Goal: Task Accomplishment & Management: Manage account settings

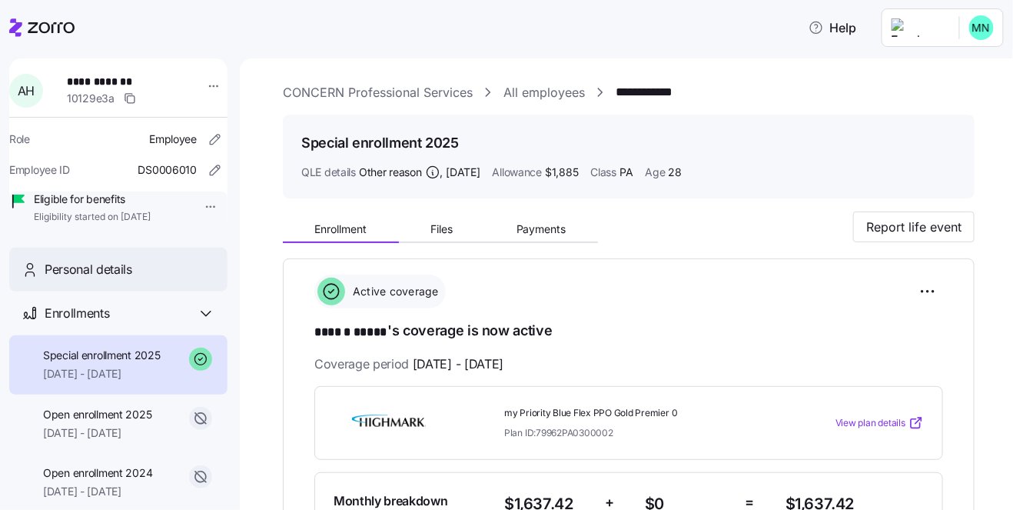
scroll to position [1033, 0]
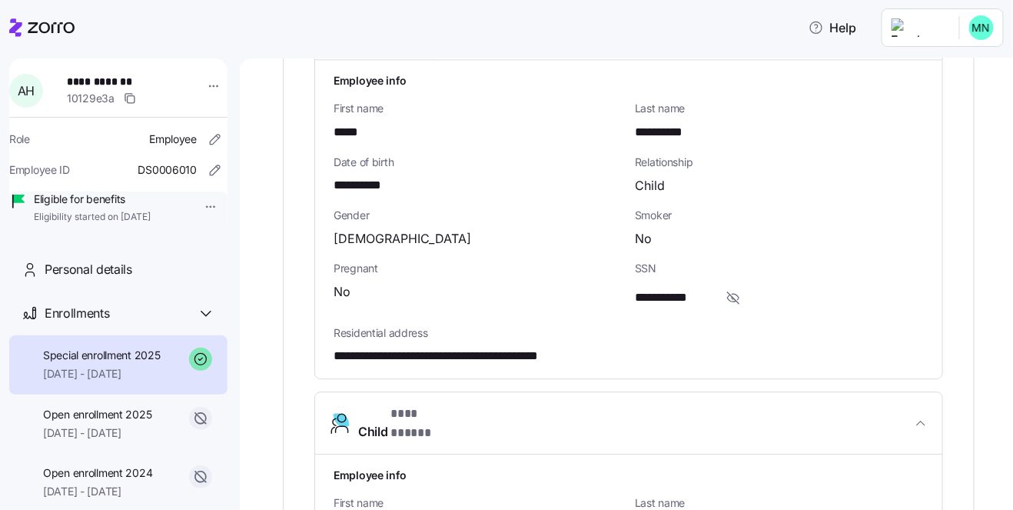
click at [188, 203] on html "**********" at bounding box center [506, 250] width 1013 height 501
click at [481, 148] on html "**********" at bounding box center [506, 250] width 1013 height 501
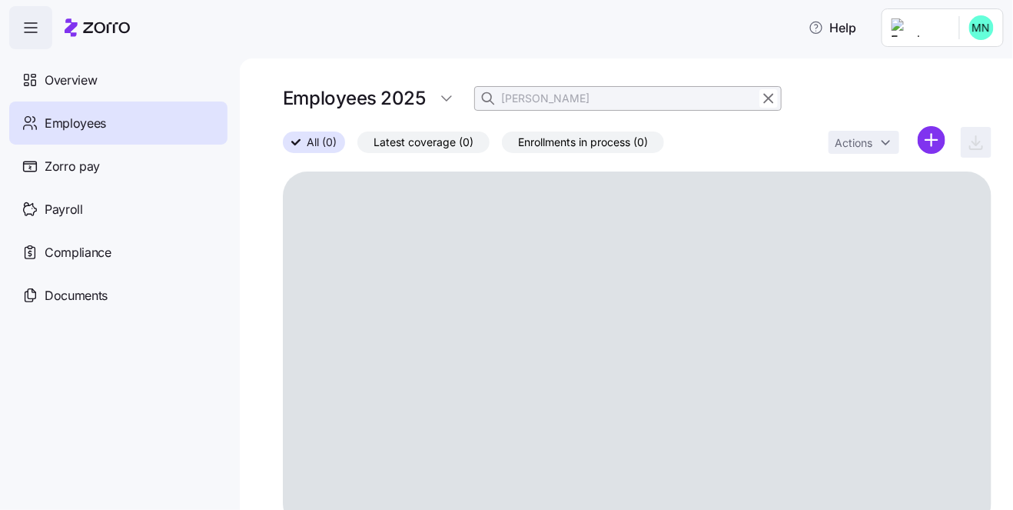
click at [463, 98] on div "Employees 2025 [PERSON_NAME]" at bounding box center [532, 98] width 499 height 31
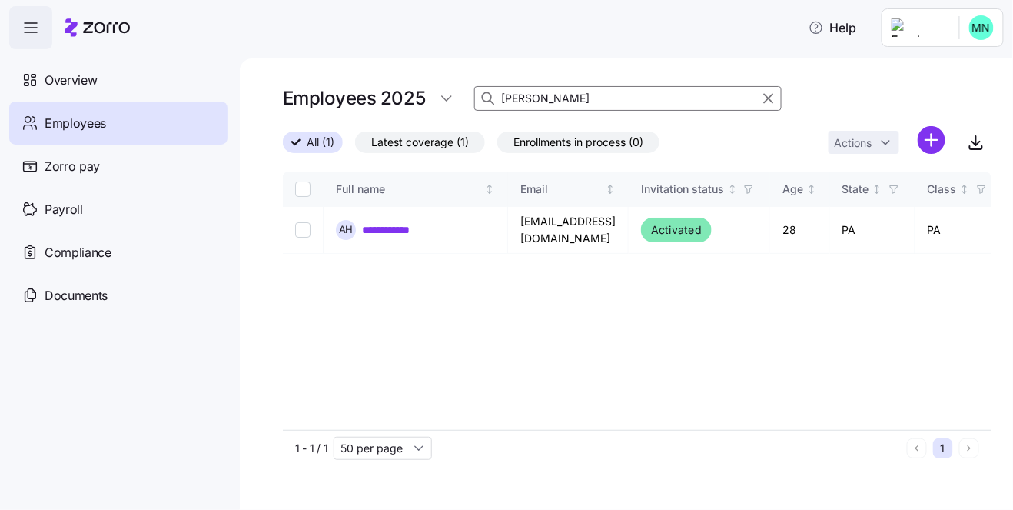
click at [539, 94] on input "[PERSON_NAME]" at bounding box center [628, 98] width 308 height 25
drag, startPoint x: 539, startPoint y: 94, endPoint x: 499, endPoint y: 98, distance: 40.2
click at [499, 98] on div "[PERSON_NAME]" at bounding box center [628, 98] width 308 height 25
click at [621, 89] on input "[PERSON_NAME]" at bounding box center [628, 98] width 308 height 25
type input "[PERSON_NAME]"
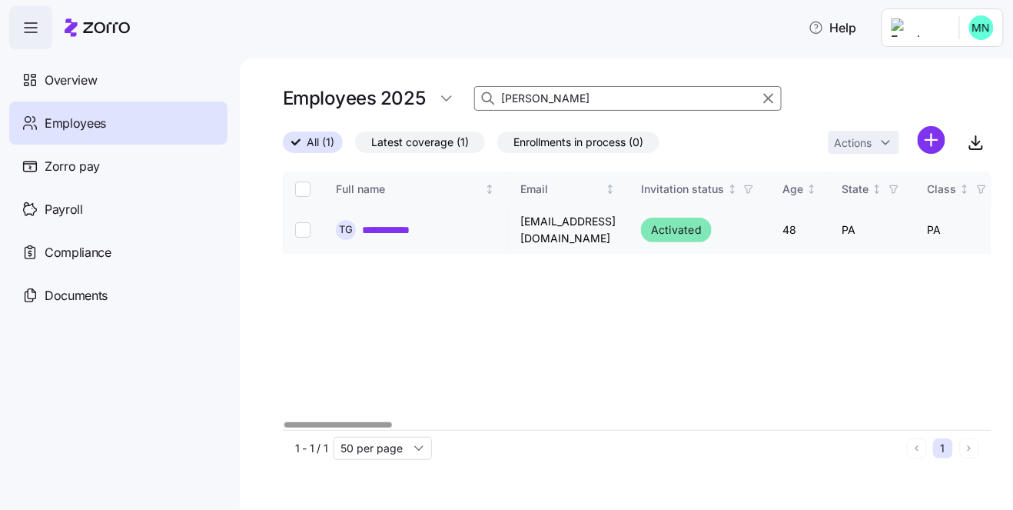
click at [393, 224] on link "**********" at bounding box center [396, 229] width 68 height 15
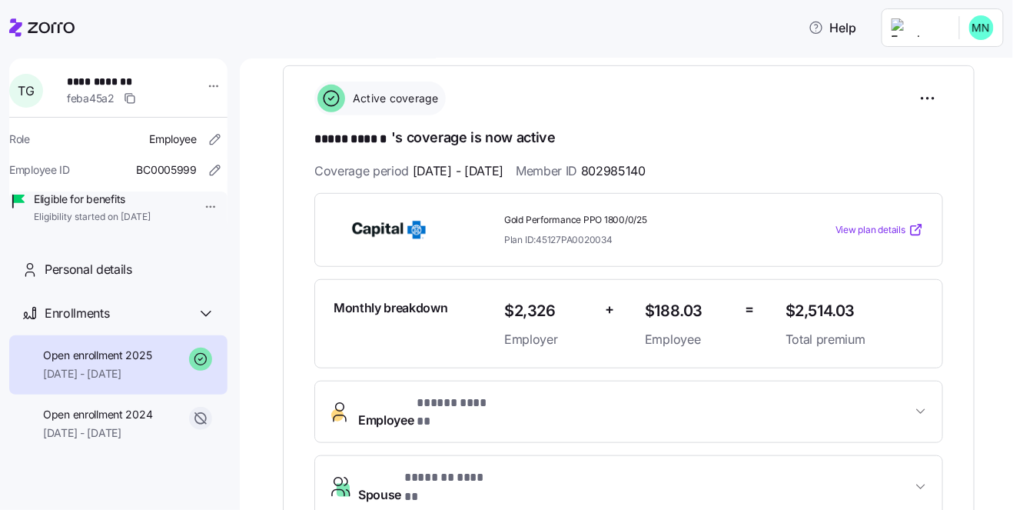
scroll to position [211, 0]
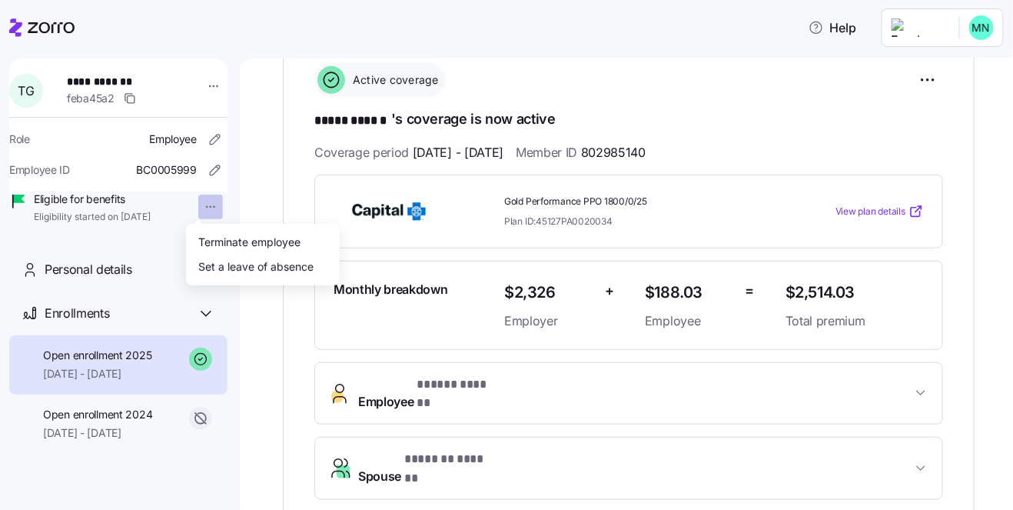
click at [198, 210] on html "**********" at bounding box center [506, 250] width 1013 height 501
click at [235, 239] on div "Terminate employee" at bounding box center [249, 241] width 102 height 17
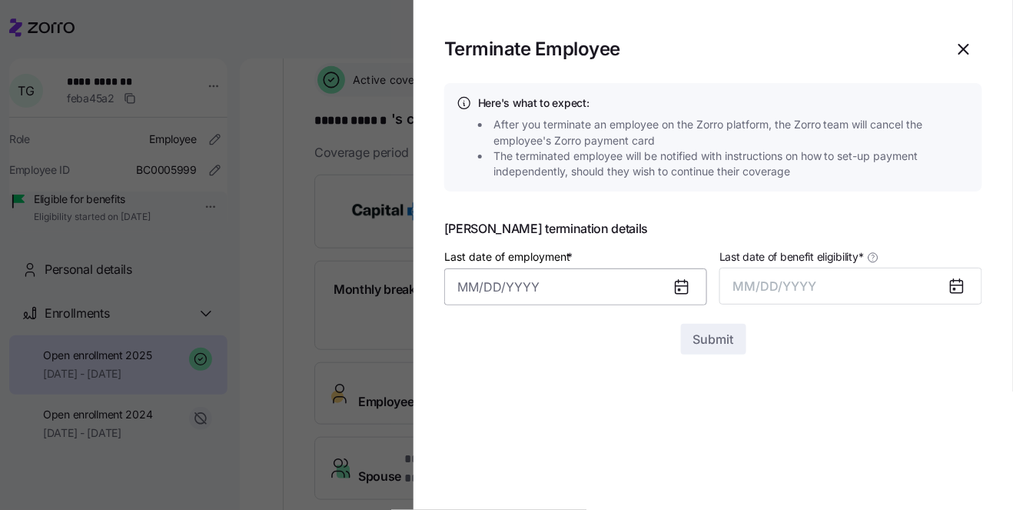
click at [613, 288] on input "Last date of employment *" at bounding box center [575, 286] width 263 height 37
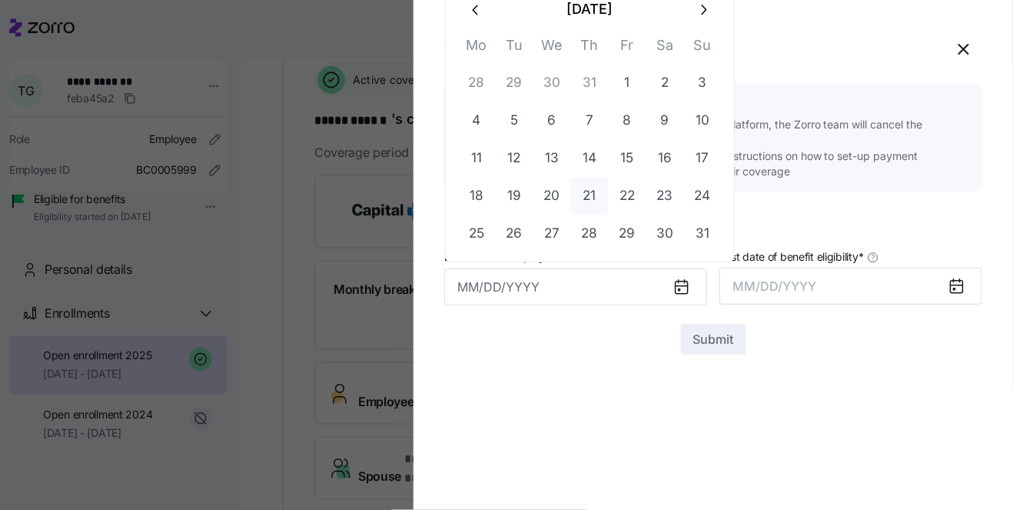
click at [591, 199] on button "21" at bounding box center [589, 196] width 37 height 37
type input "[DATE]"
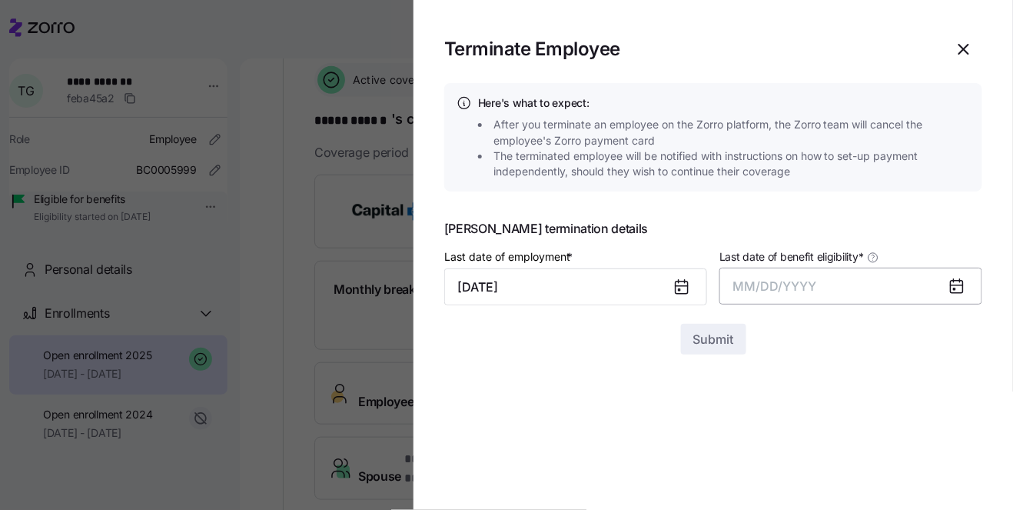
click at [801, 284] on span "MM/DD/YYYY" at bounding box center [775, 285] width 84 height 15
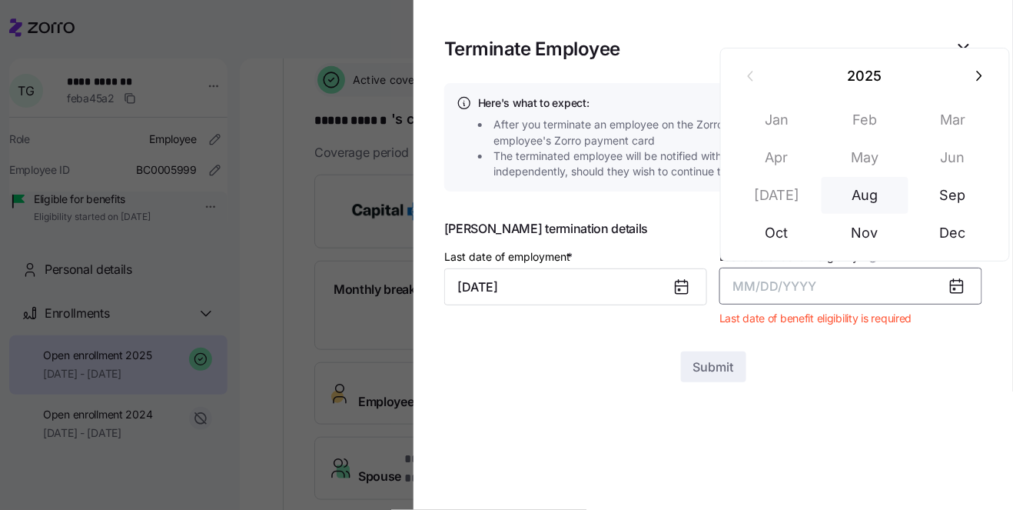
click at [873, 201] on button "Aug" at bounding box center [866, 195] width 88 height 37
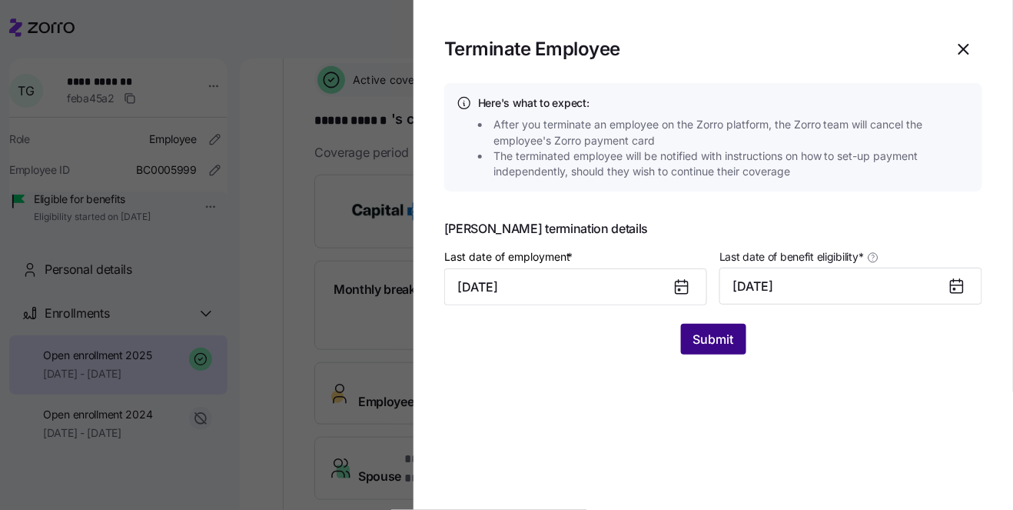
click at [718, 345] on span "Submit" at bounding box center [713, 339] width 41 height 18
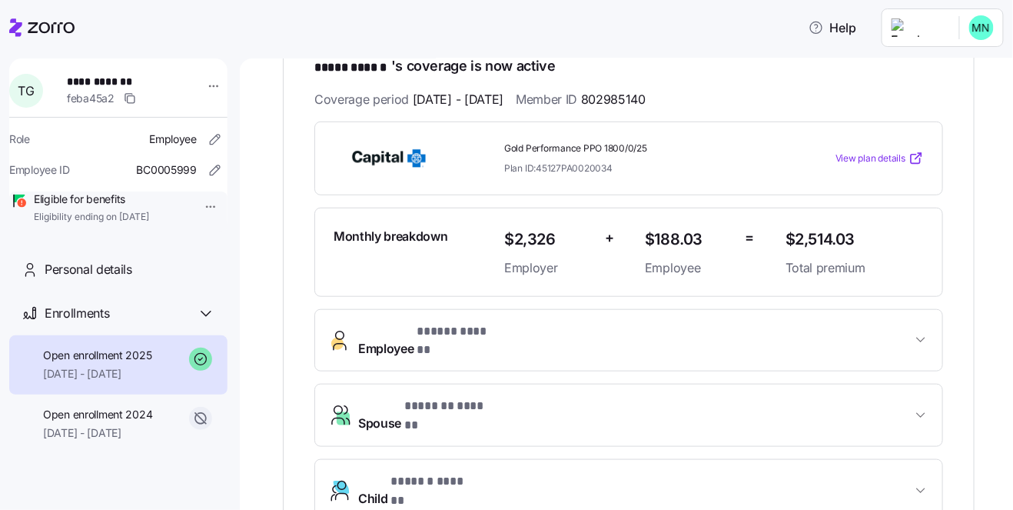
scroll to position [318, 0]
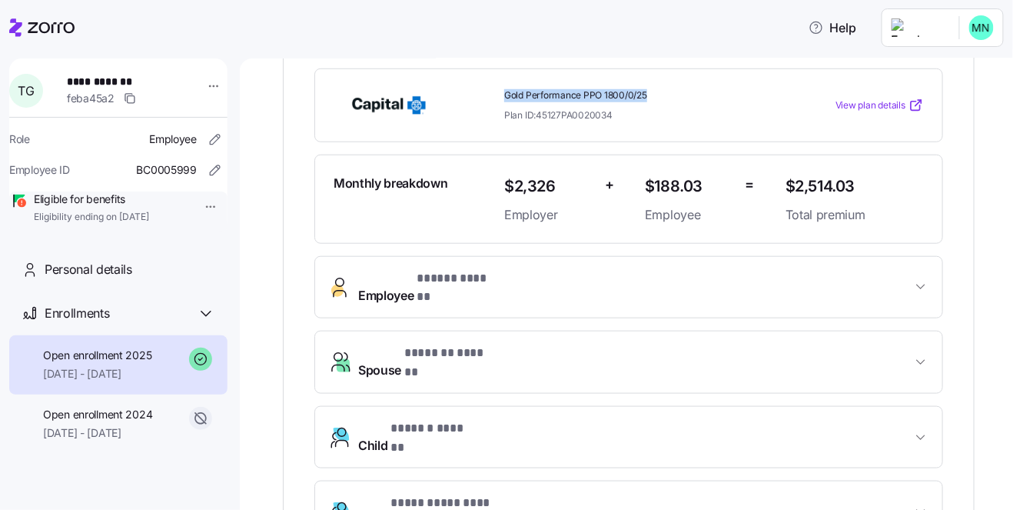
drag, startPoint x: 656, startPoint y: 91, endPoint x: 506, endPoint y: 94, distance: 149.9
click at [506, 94] on span "Gold Performance PPO 1800/0/25" at bounding box center [638, 95] width 269 height 13
copy span "Gold Performance PPO 1800/0/25"
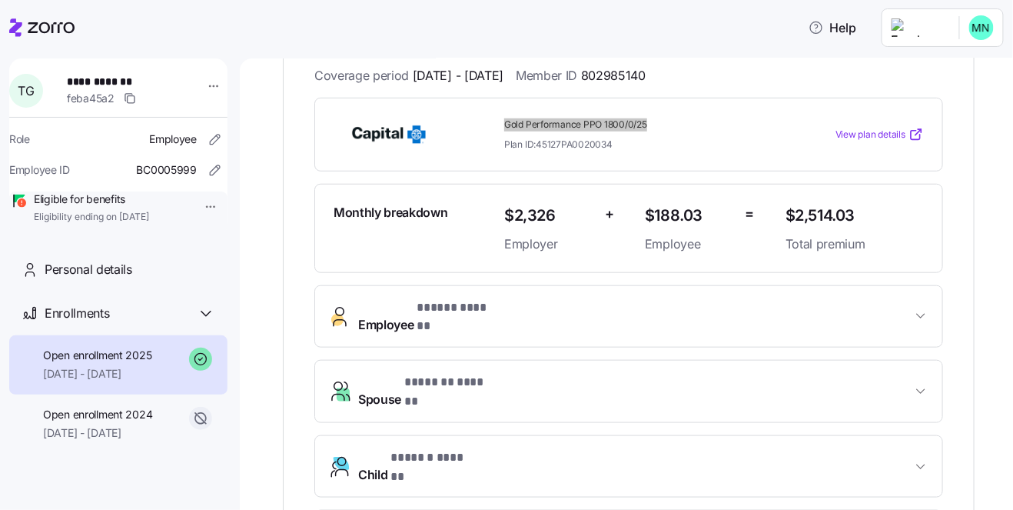
scroll to position [211, 0]
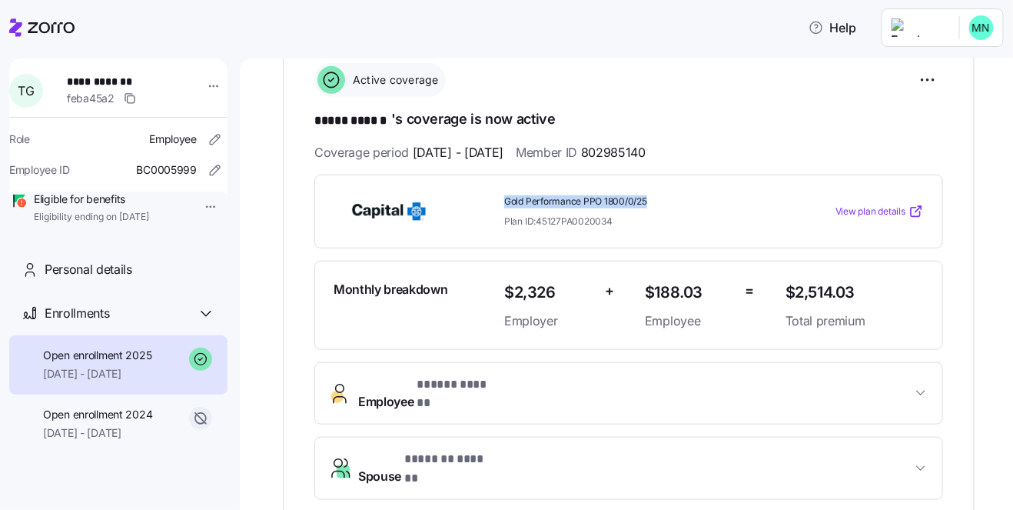
click at [782, 200] on div "View plan details" at bounding box center [855, 212] width 151 height 28
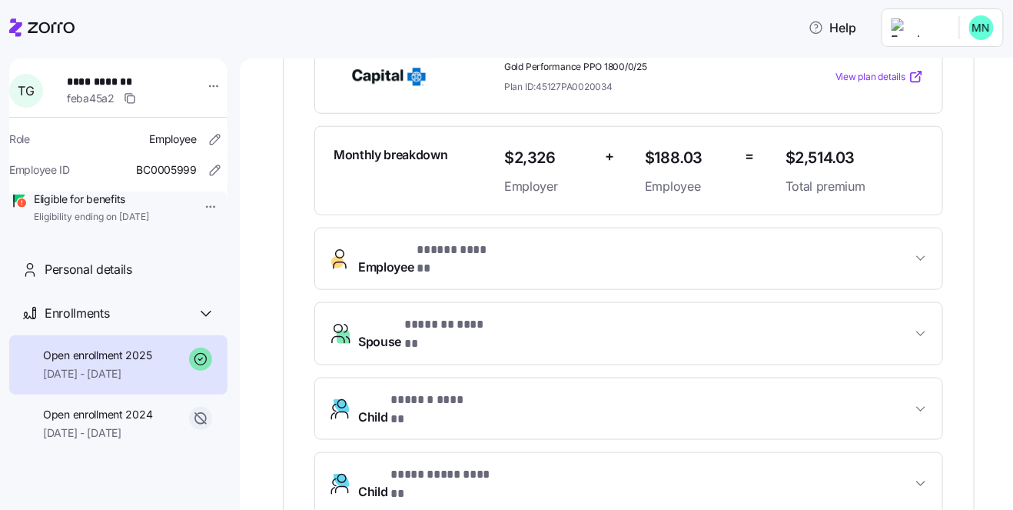
scroll to position [371, 0]
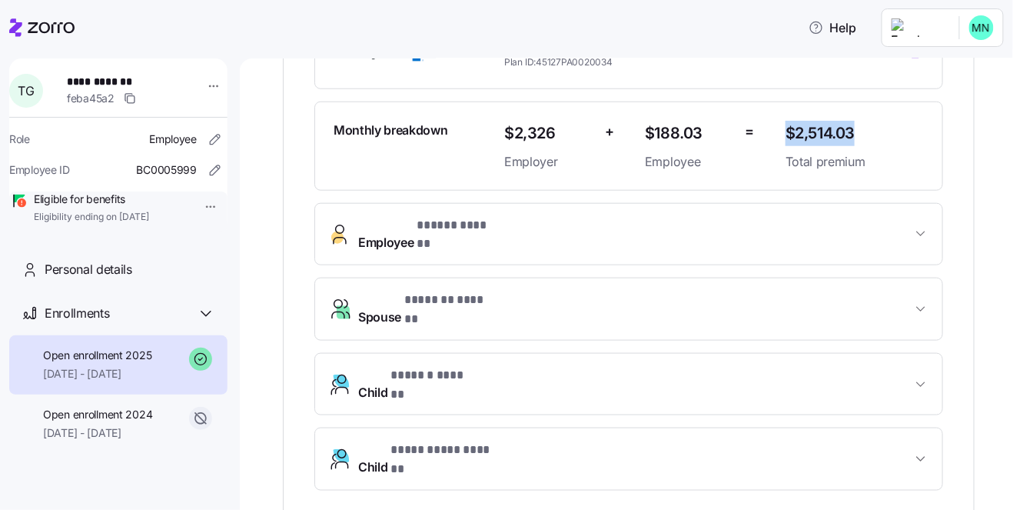
drag, startPoint x: 860, startPoint y: 125, endPoint x: 789, endPoint y: 128, distance: 71.6
click at [789, 128] on span "$2,514.03" at bounding box center [855, 133] width 138 height 25
copy span "$2,514.03"
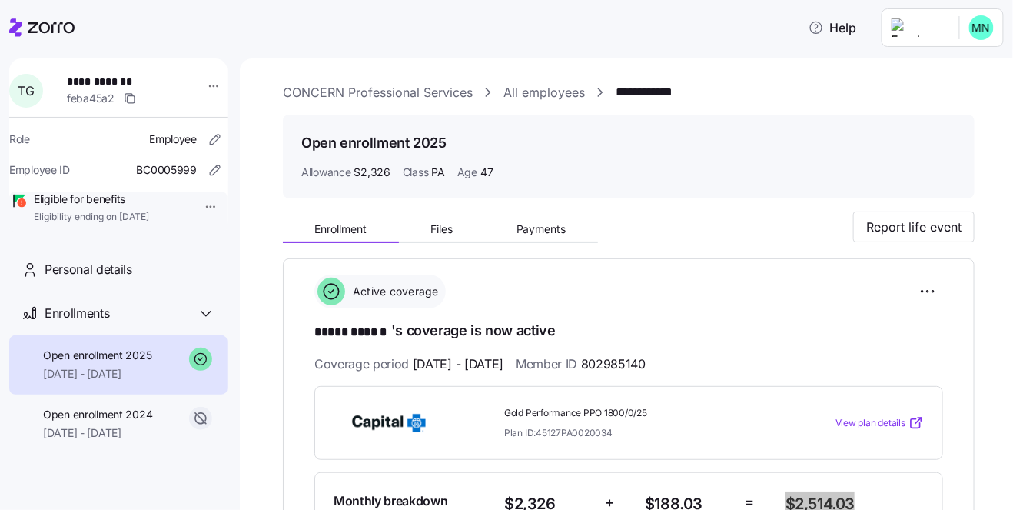
scroll to position [0, 0]
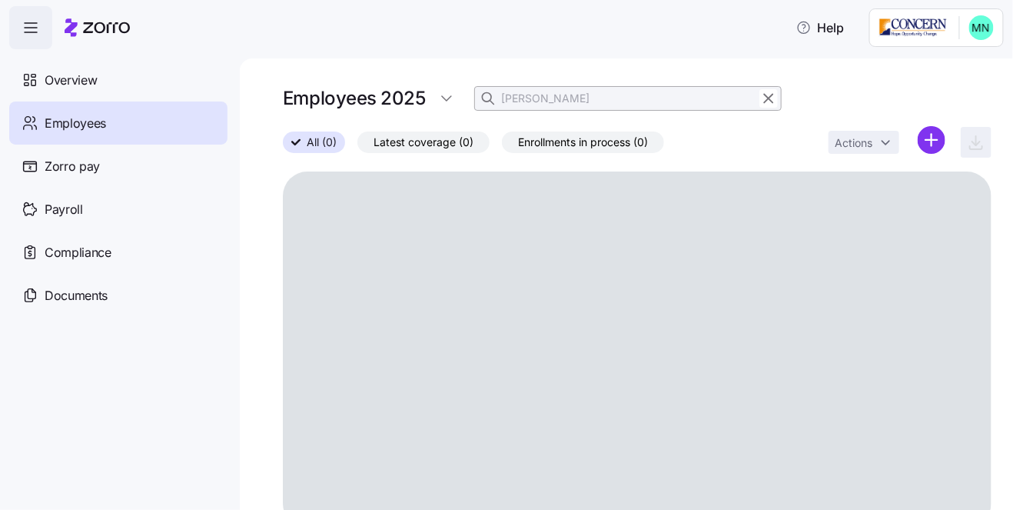
click at [471, 98] on div "Employees 2025 [PERSON_NAME]" at bounding box center [532, 98] width 499 height 31
click at [540, 97] on input "[PERSON_NAME]" at bounding box center [628, 98] width 308 height 25
drag, startPoint x: 540, startPoint y: 97, endPoint x: 494, endPoint y: 98, distance: 46.1
click at [494, 98] on div "[PERSON_NAME]" at bounding box center [628, 98] width 308 height 25
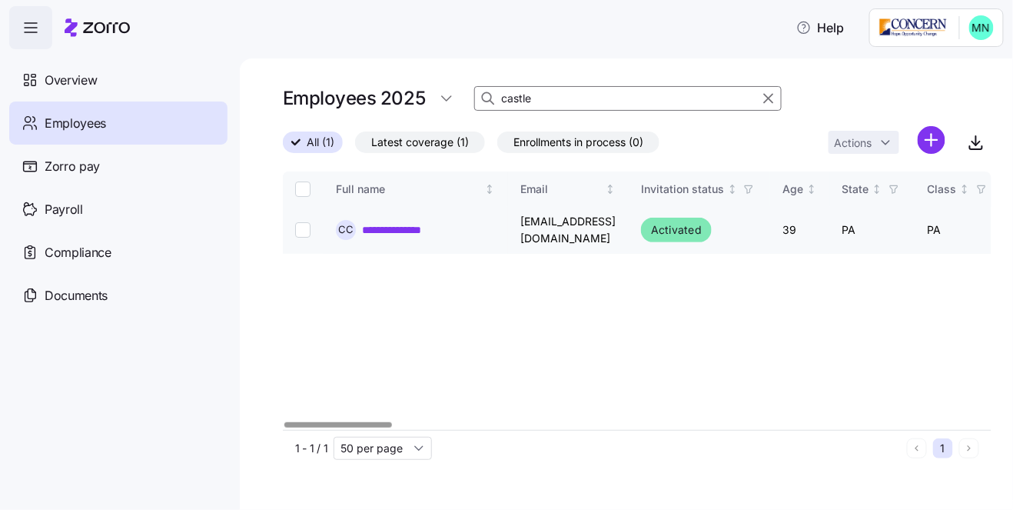
type input "castle"
click at [419, 224] on link "**********" at bounding box center [402, 229] width 81 height 15
